Goal: Transaction & Acquisition: Purchase product/service

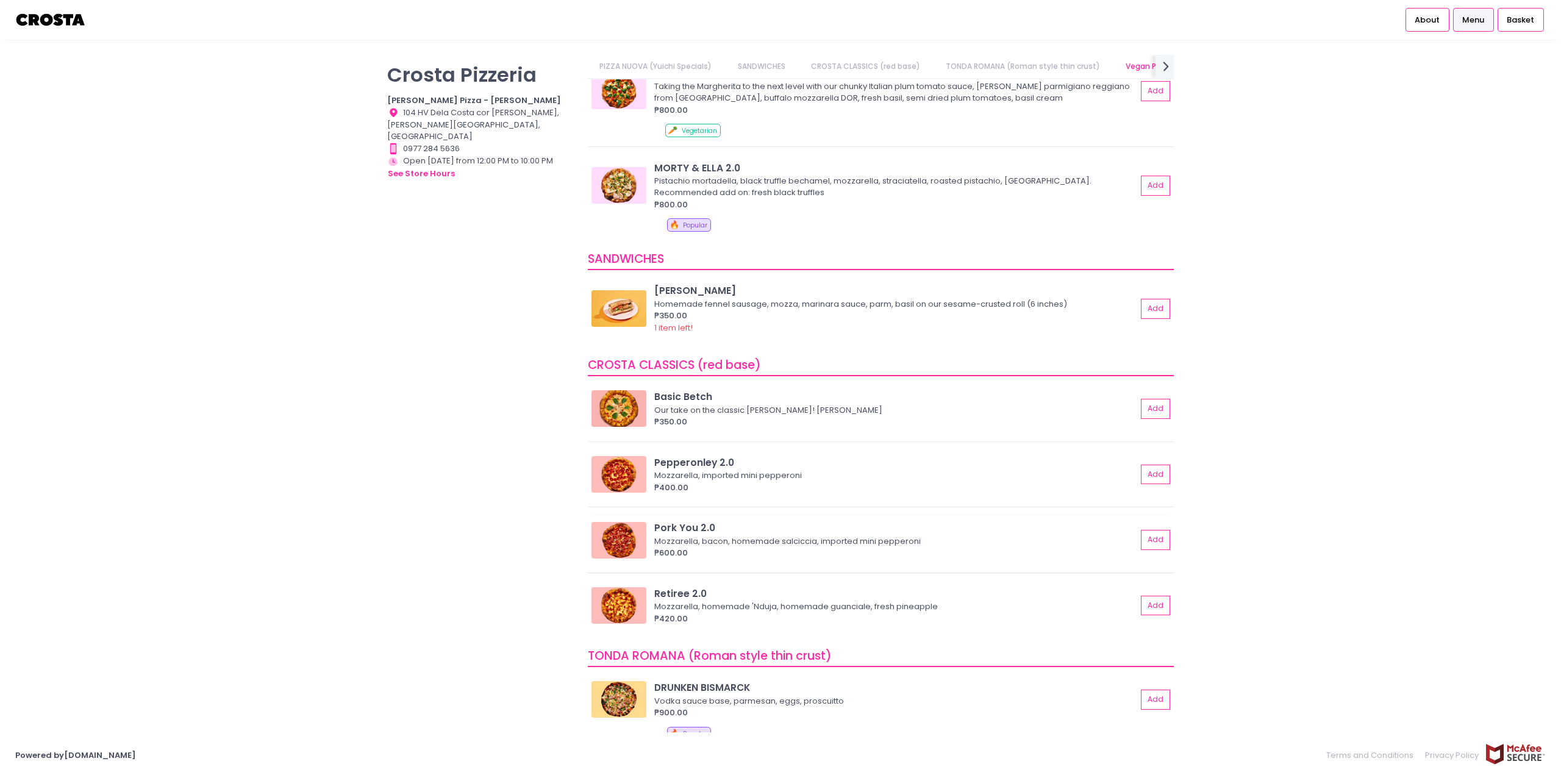
scroll to position [0, 21]
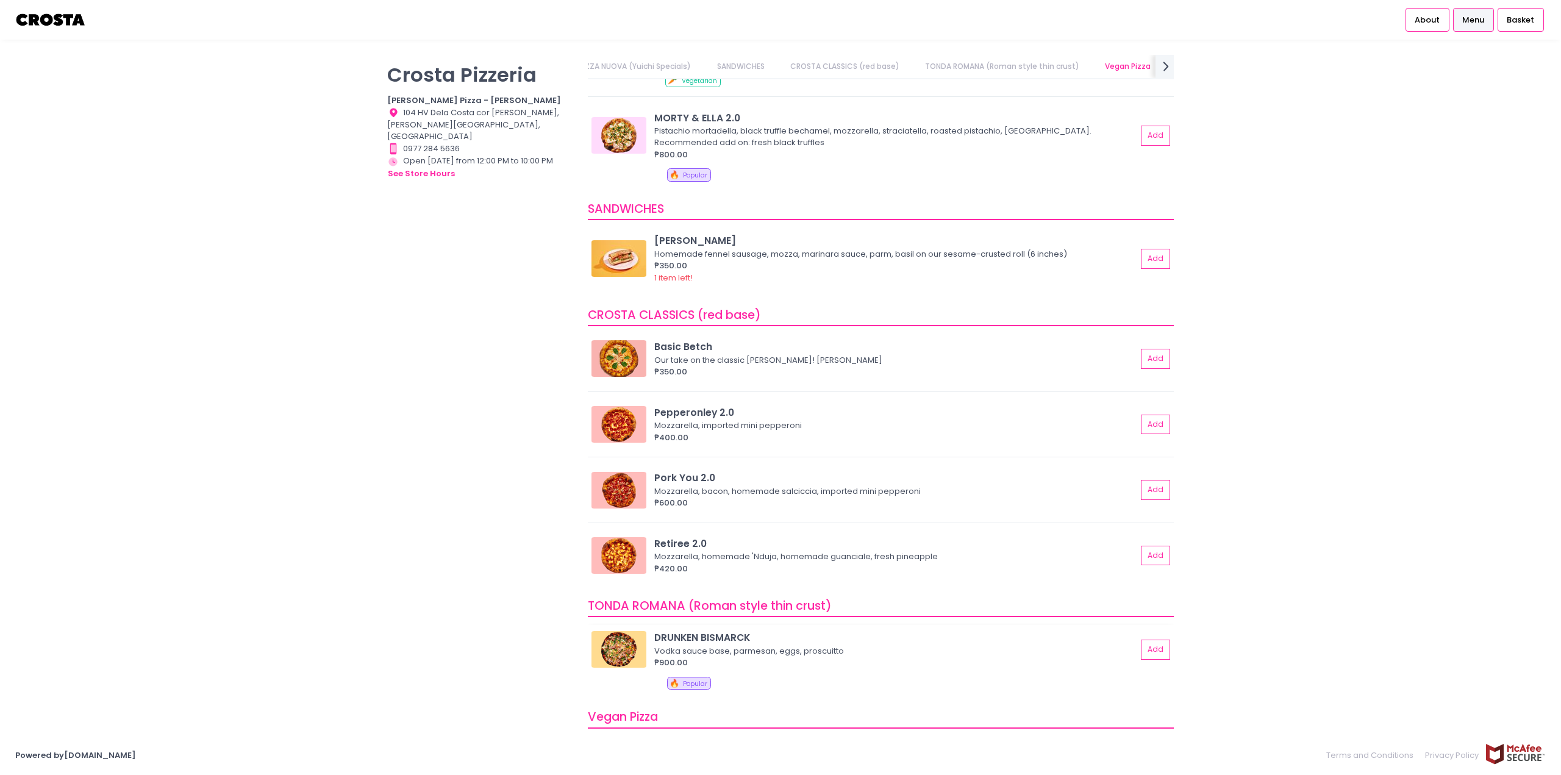
click at [712, 640] on div "DRUNKEN BISMARCK" at bounding box center [895, 637] width 482 height 14
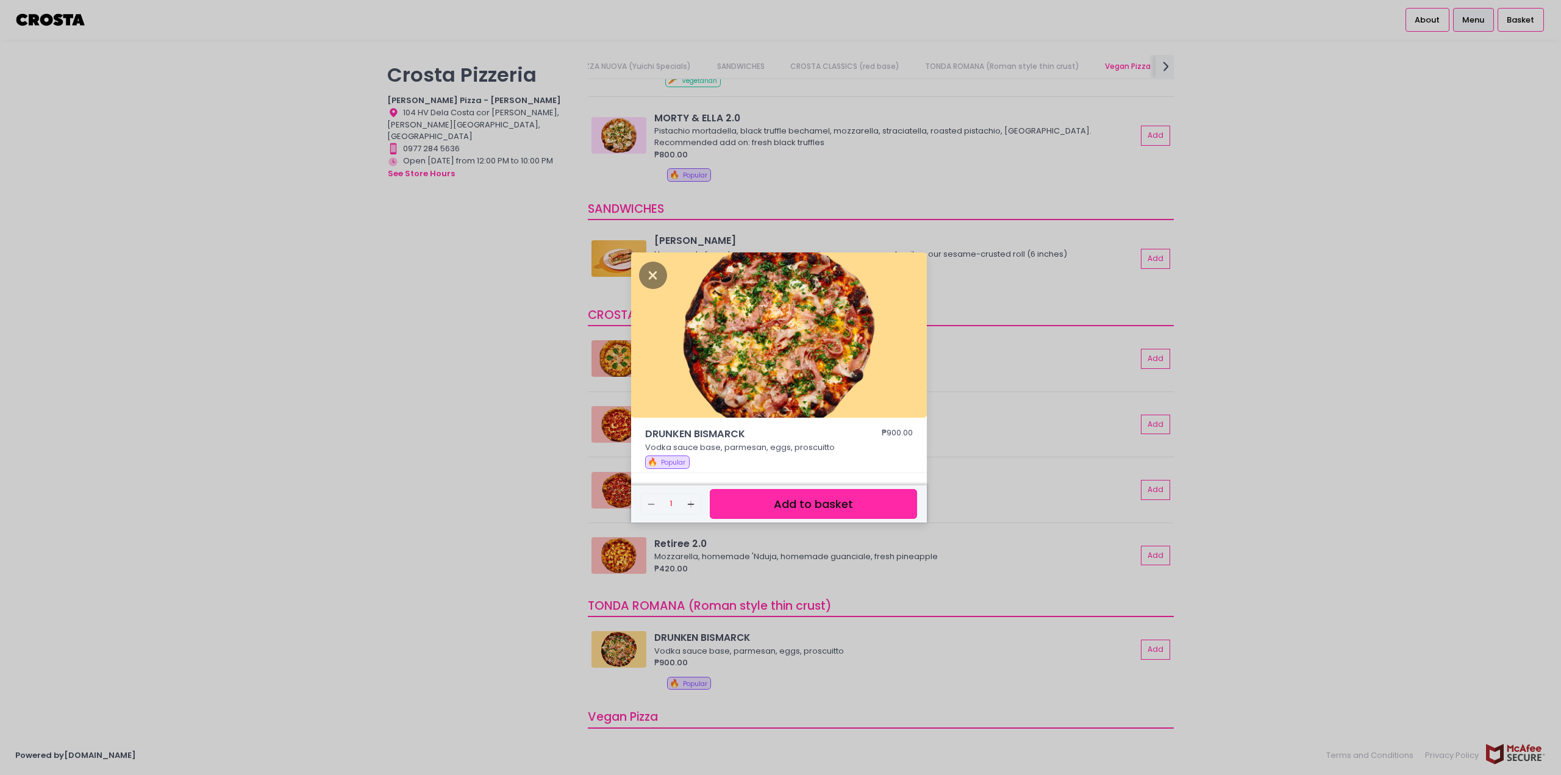
click at [1261, 590] on div "DRUNKEN BISMARCK ₱900.00 Vodka sauce base, parmesan, eggs, proscuitto 🔥 Popular…" at bounding box center [780, 387] width 1561 height 775
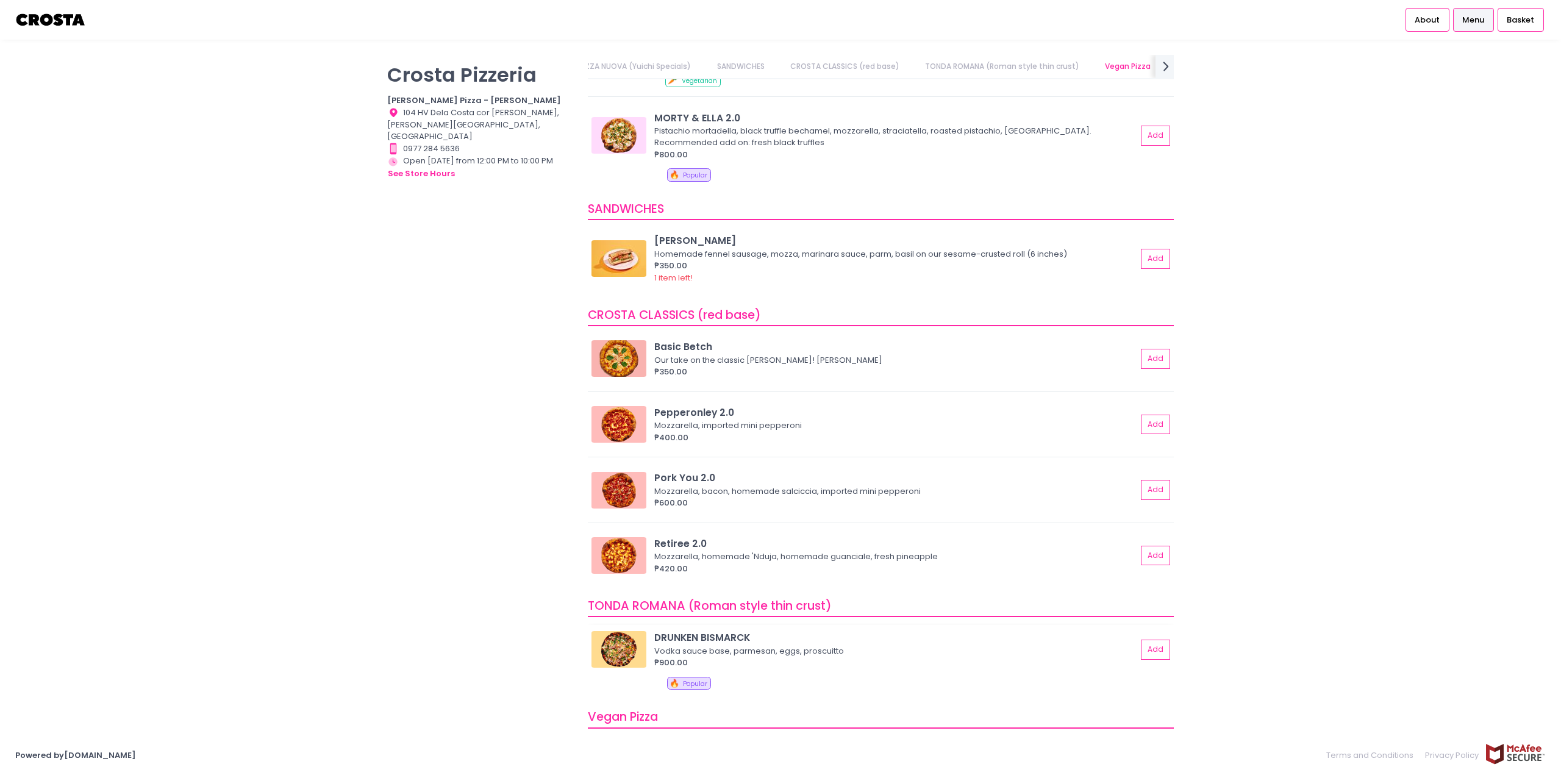
click at [699, 637] on div "DRUNKEN BISMARCK" at bounding box center [895, 637] width 482 height 14
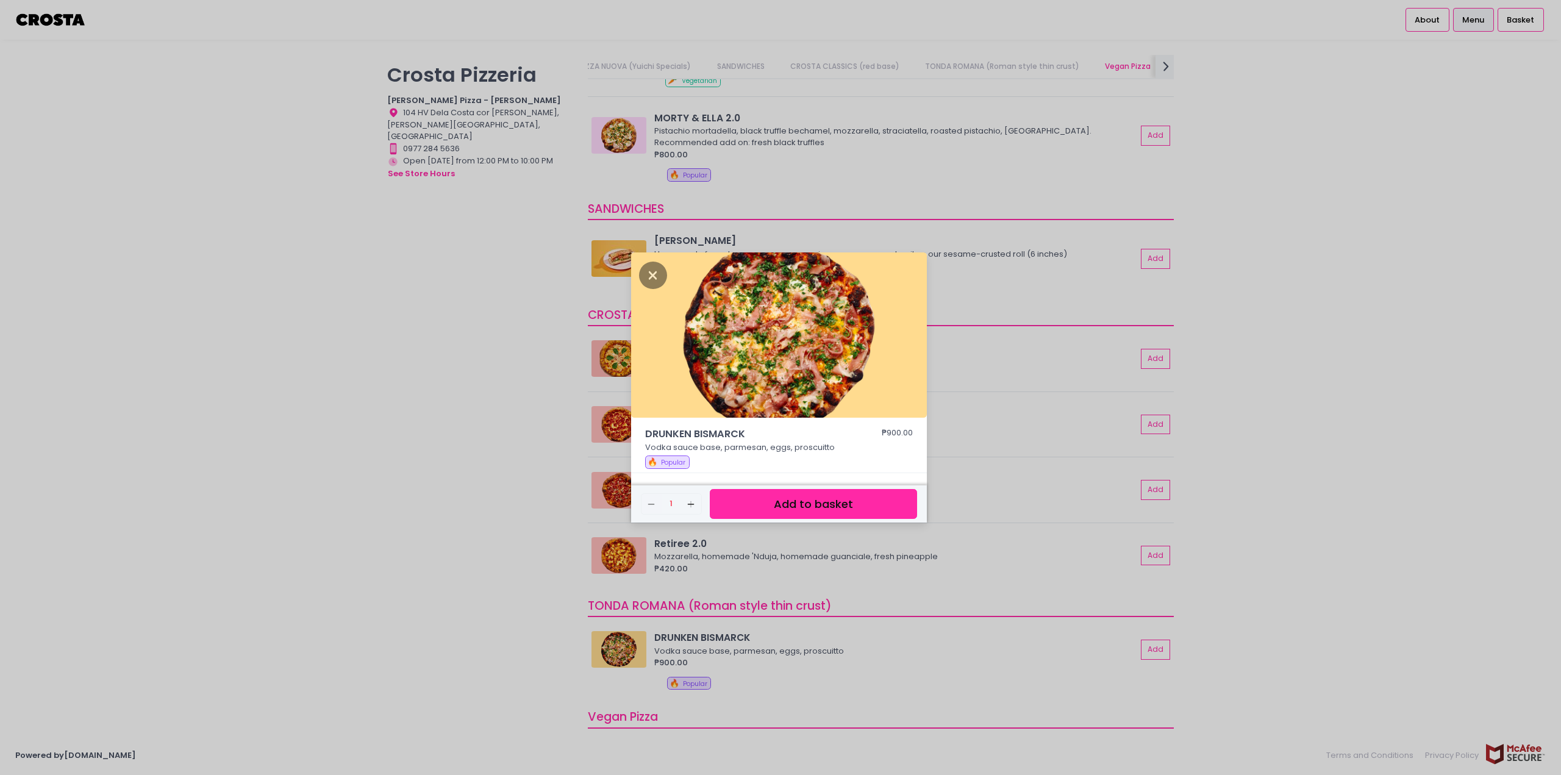
click at [1362, 463] on div "DRUNKEN BISMARCK ₱900.00 Vodka sauce base, parmesan, eggs, proscuitto 🔥 Popular…" at bounding box center [780, 387] width 1561 height 775
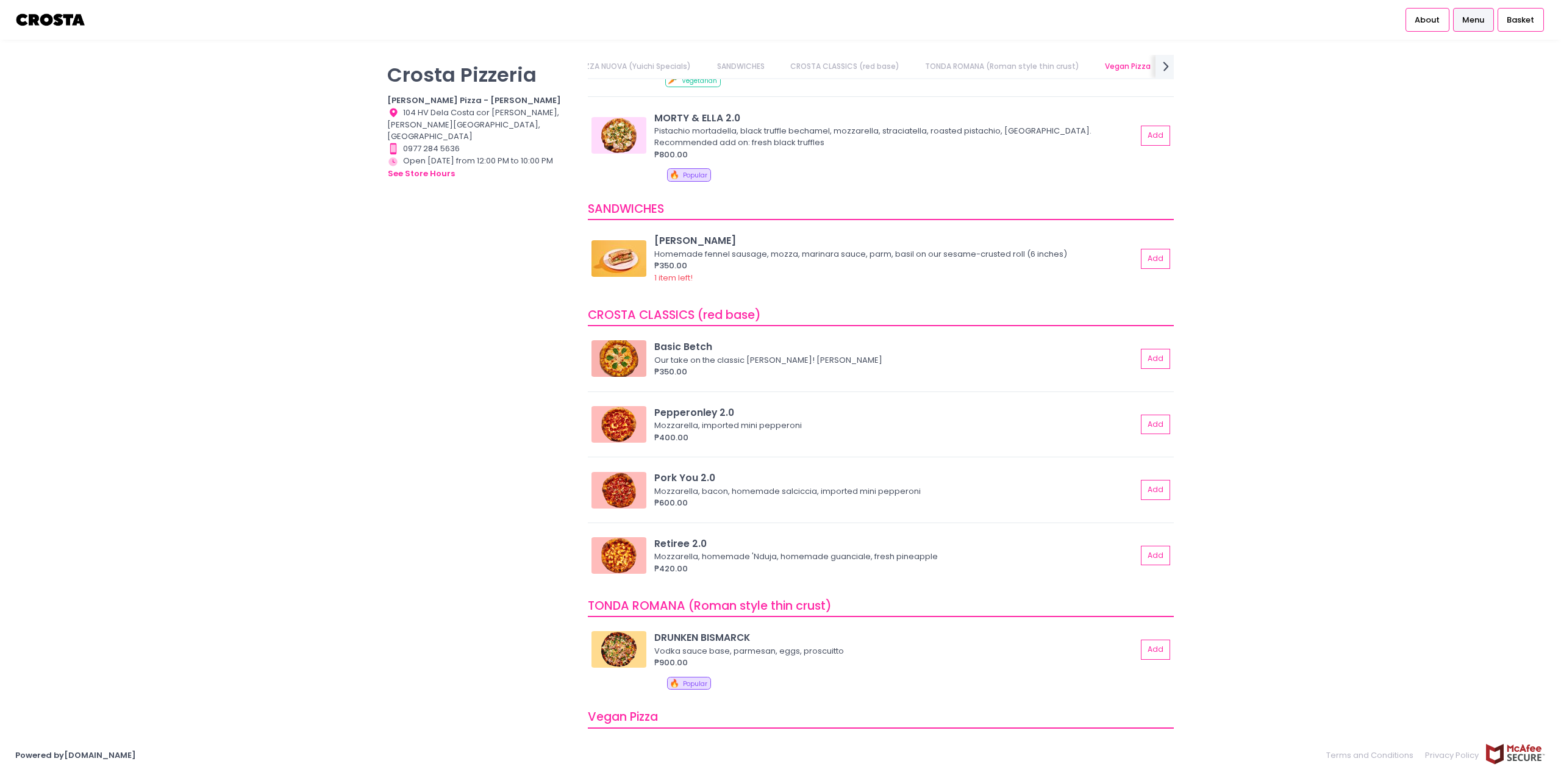
click at [1036, 66] on link "TONDA ROMANA (Roman style thin crust)" at bounding box center [1002, 66] width 178 height 23
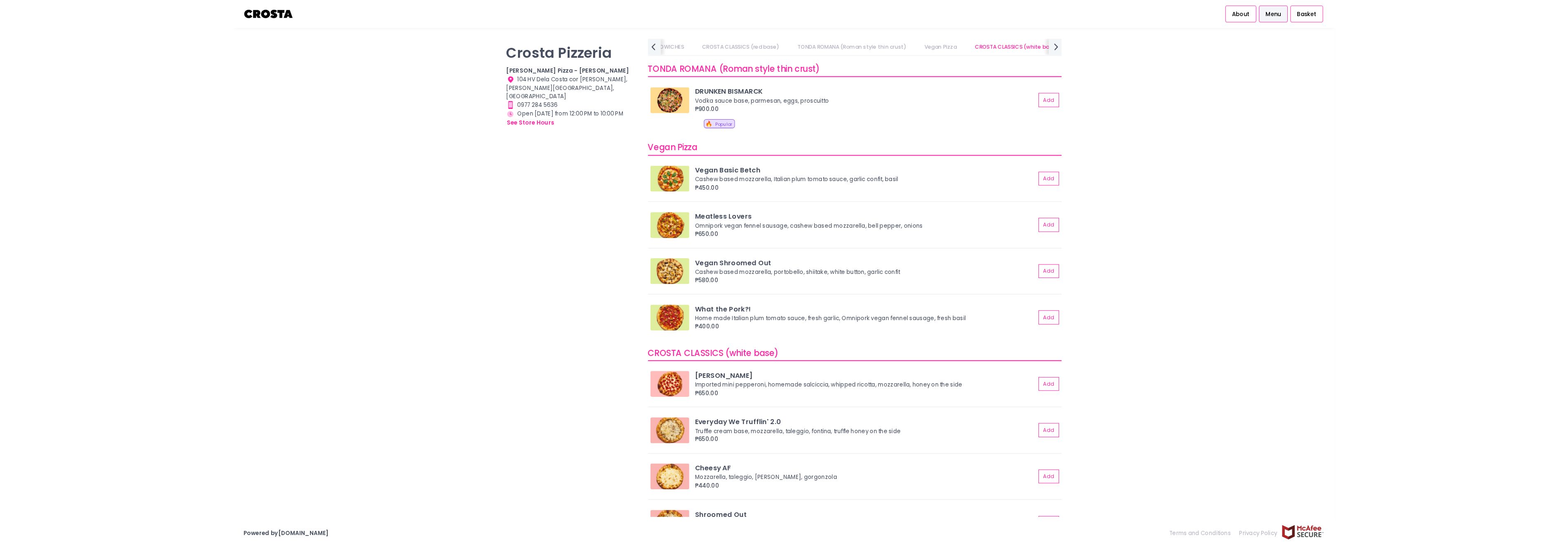
scroll to position [468, 0]
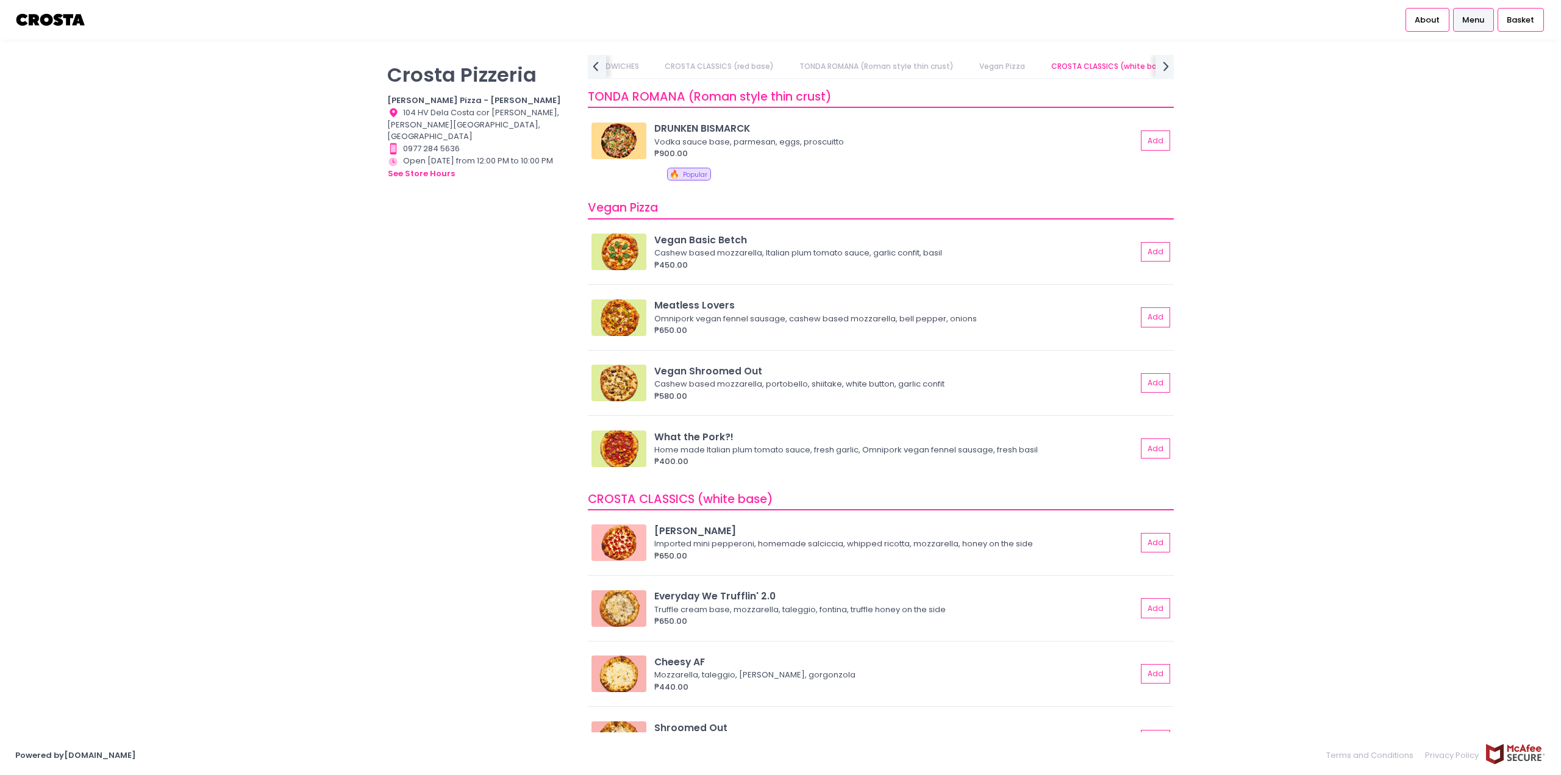
click at [74, 26] on img at bounding box center [50, 19] width 71 height 21
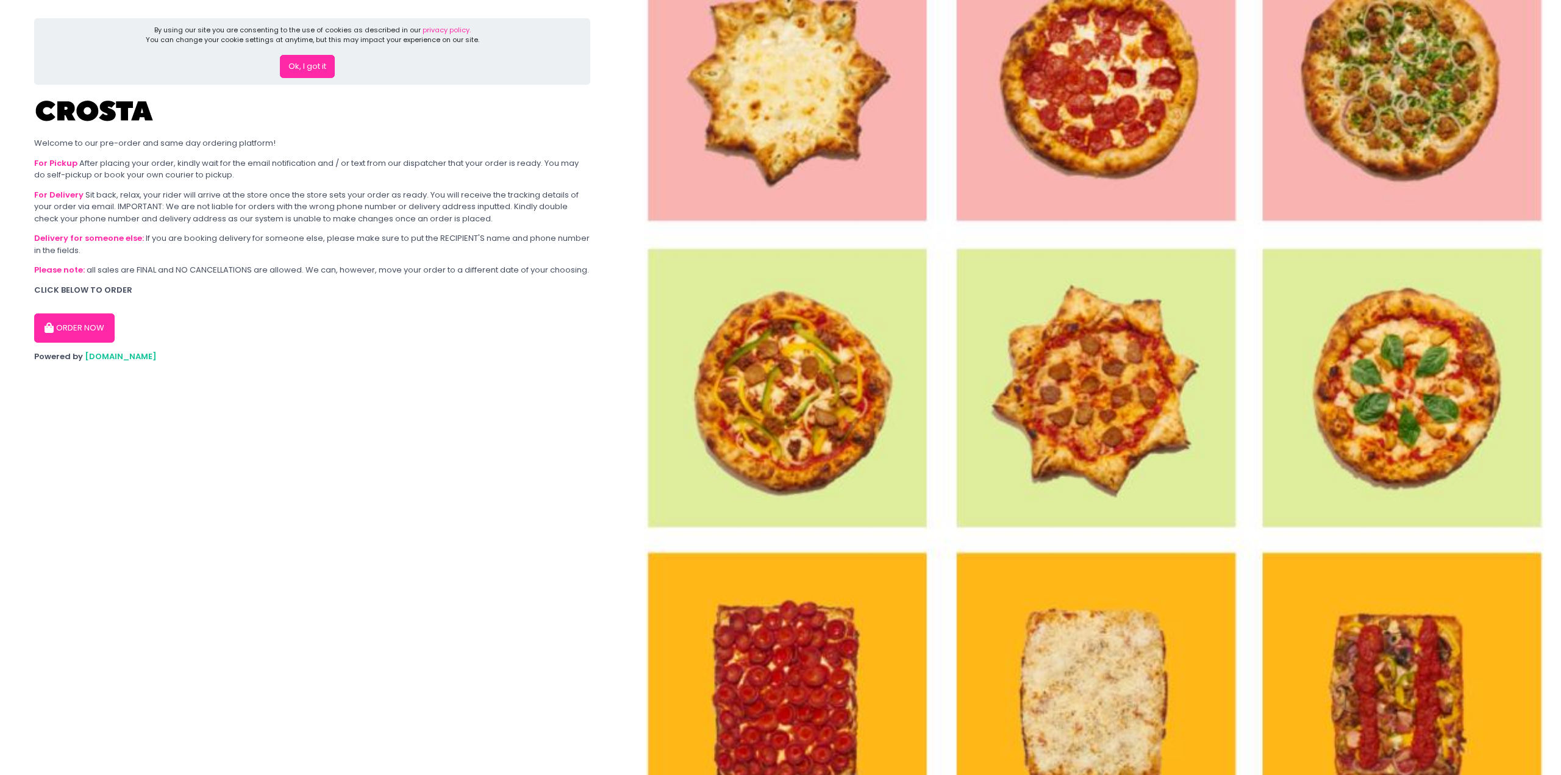
drag, startPoint x: 504, startPoint y: 371, endPoint x: 494, endPoint y: 369, distance: 10.5
click at [495, 371] on section "By using our site you are consenting to the use of cookies as described in our …" at bounding box center [312, 387] width 624 height 775
click at [91, 326] on button "ORDER NOW" at bounding box center [74, 327] width 80 height 29
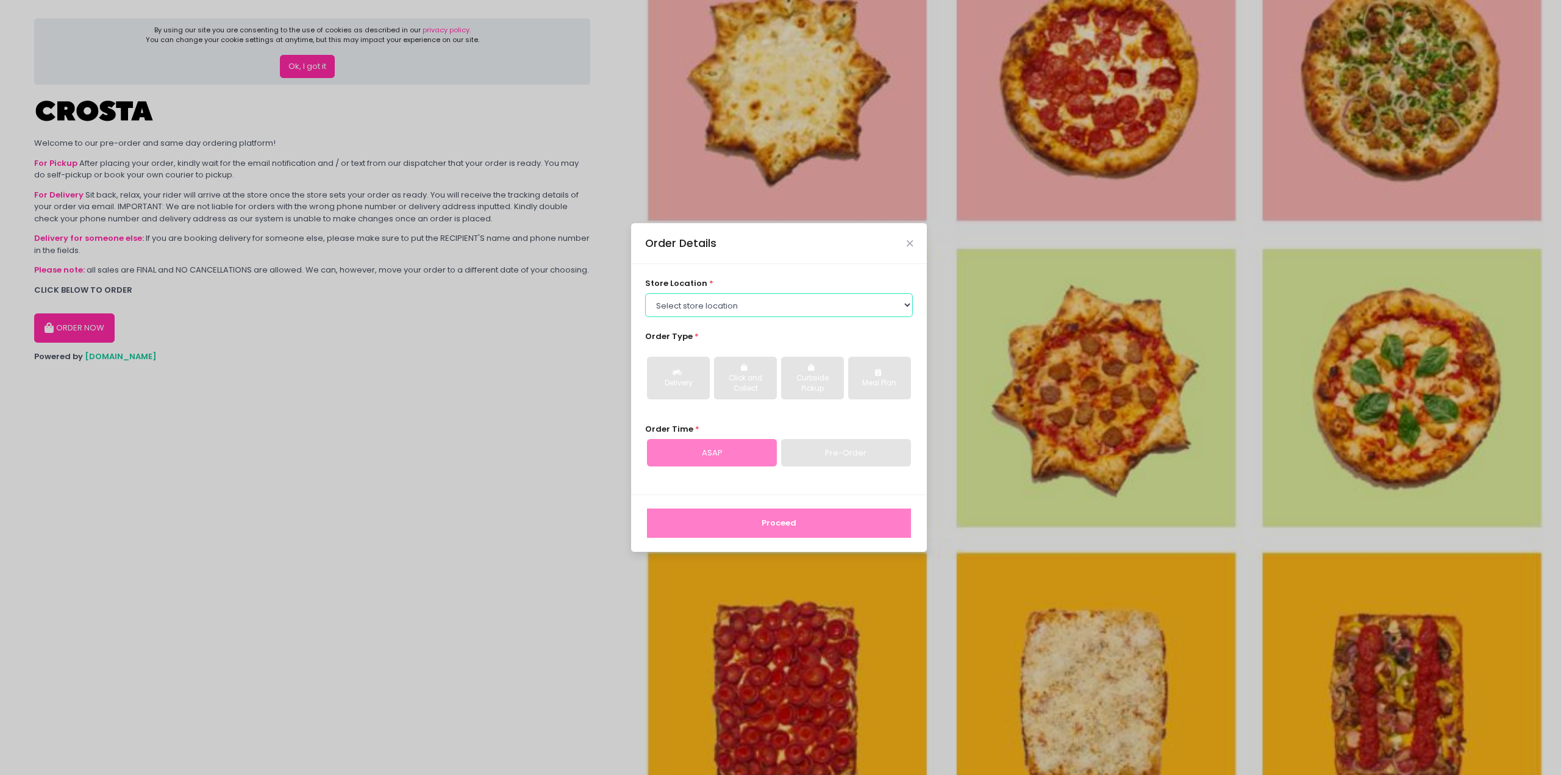
click at [826, 298] on select "Select store location Crosta Pizza - Salcedo Crosta Pizza - San Juan" at bounding box center [779, 304] width 268 height 23
select select "65090bae48156caed44a5eb4"
click at [645, 293] on select "Select store location Crosta Pizza - Salcedo Crosta Pizza - San Juan" at bounding box center [779, 304] width 268 height 23
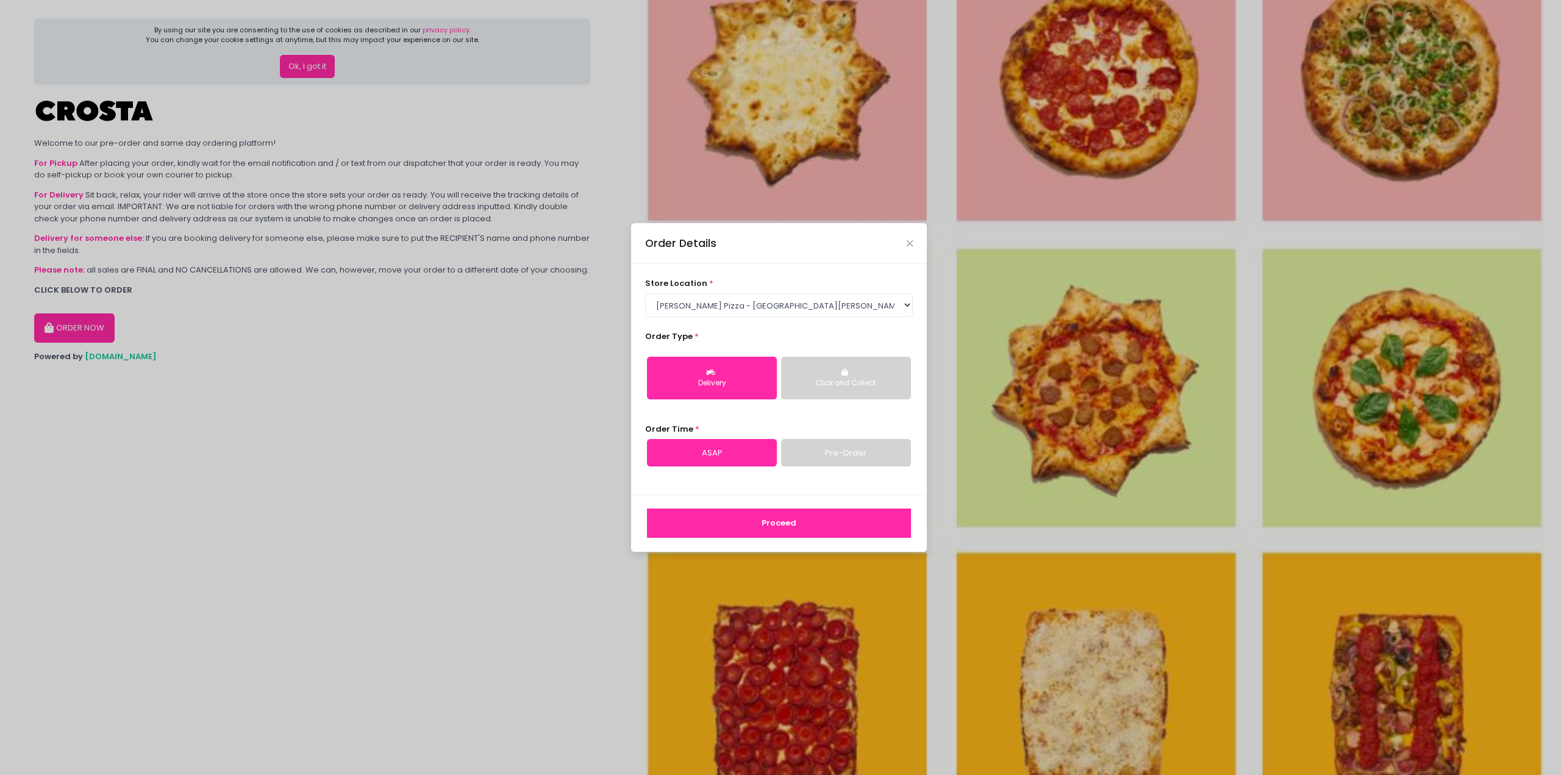
click at [829, 408] on div "Delivery Click and Collect" at bounding box center [779, 377] width 268 height 63
click at [805, 524] on button "Proceed" at bounding box center [779, 522] width 264 height 29
